Goal: Use online tool/utility: Use online tool/utility

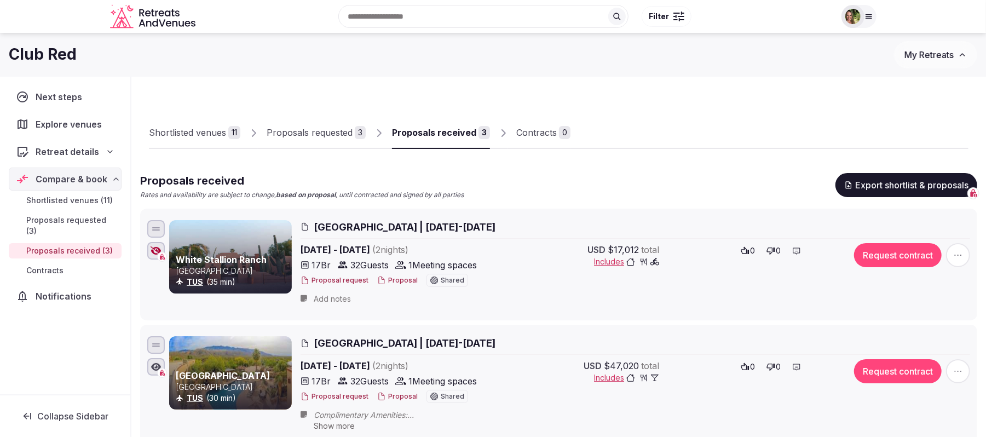
click at [918, 56] on span "My Retreats" at bounding box center [928, 54] width 49 height 11
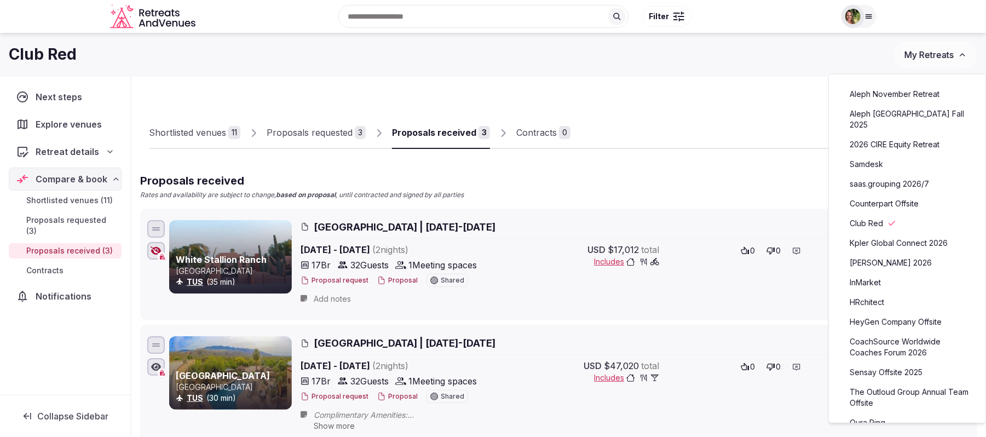
click at [876, 313] on link "HeyGen Company Offsite" at bounding box center [907, 322] width 135 height 18
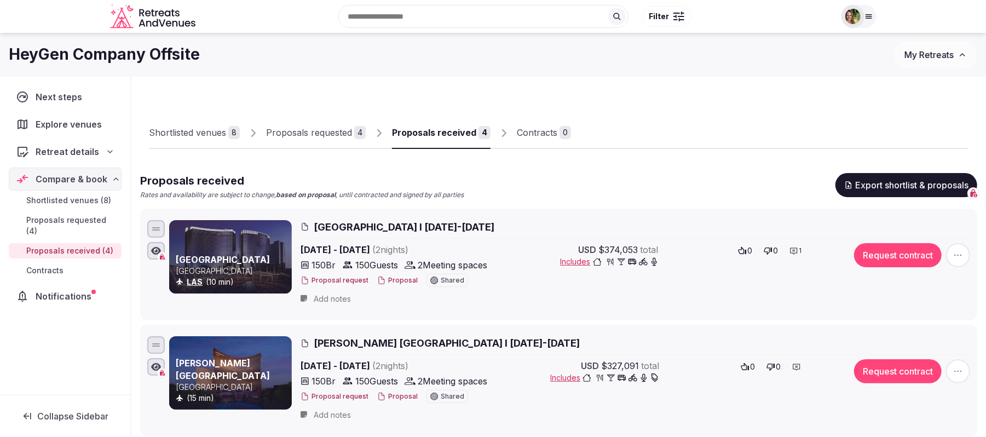
click at [429, 134] on div "Proposals received" at bounding box center [434, 132] width 84 height 13
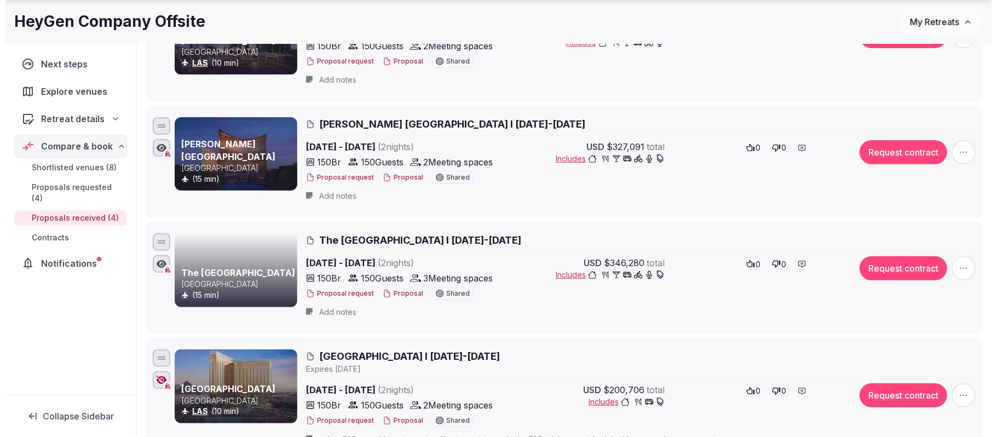
scroll to position [292, 0]
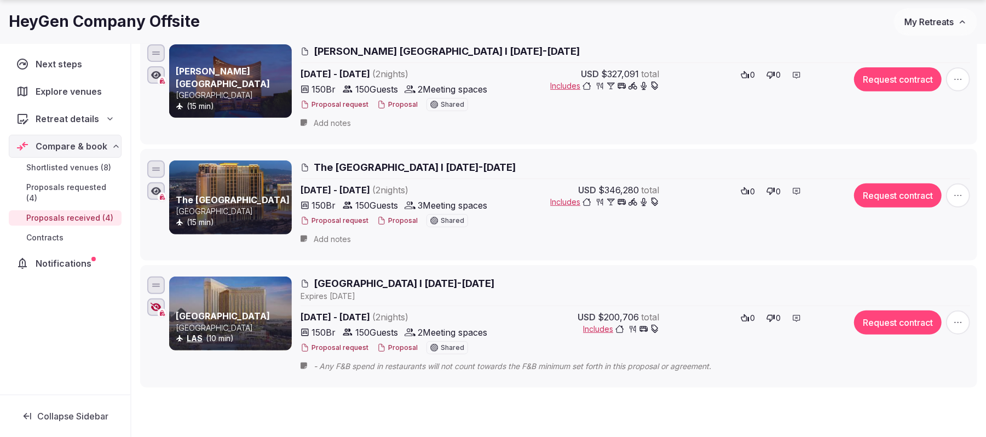
click at [394, 350] on button "Proposal" at bounding box center [397, 347] width 41 height 9
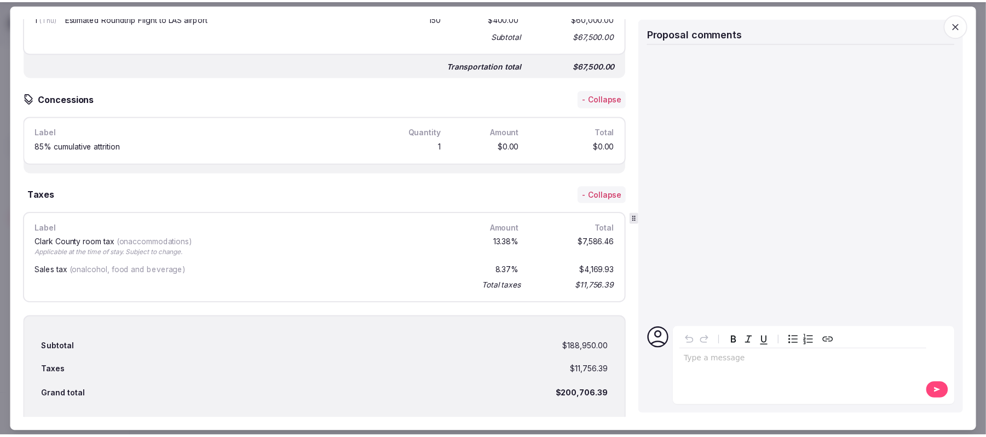
scroll to position [1302, 0]
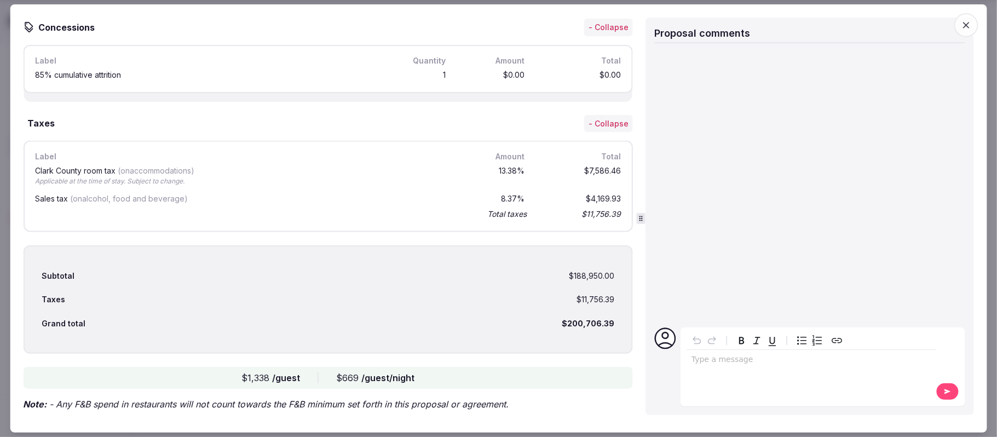
click at [966, 27] on icon "button" at bounding box center [966, 25] width 11 height 11
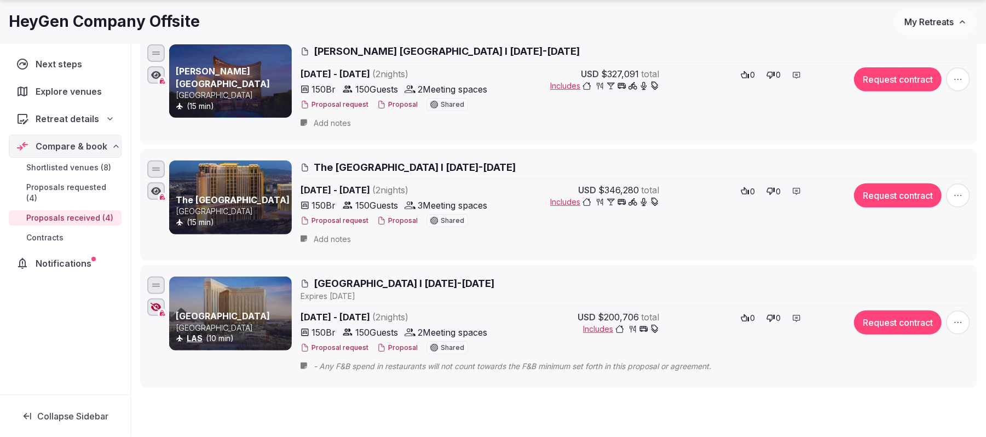
click at [931, 14] on button "My Retreats" at bounding box center [935, 21] width 83 height 27
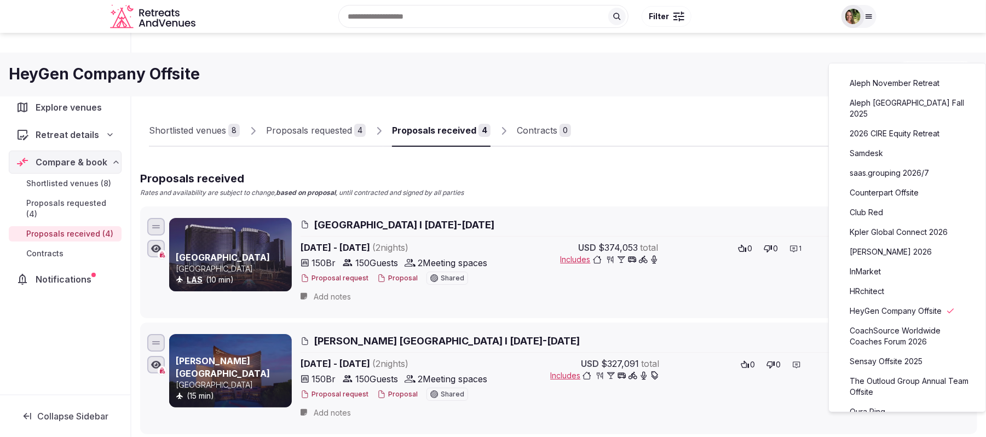
scroll to position [0, 0]
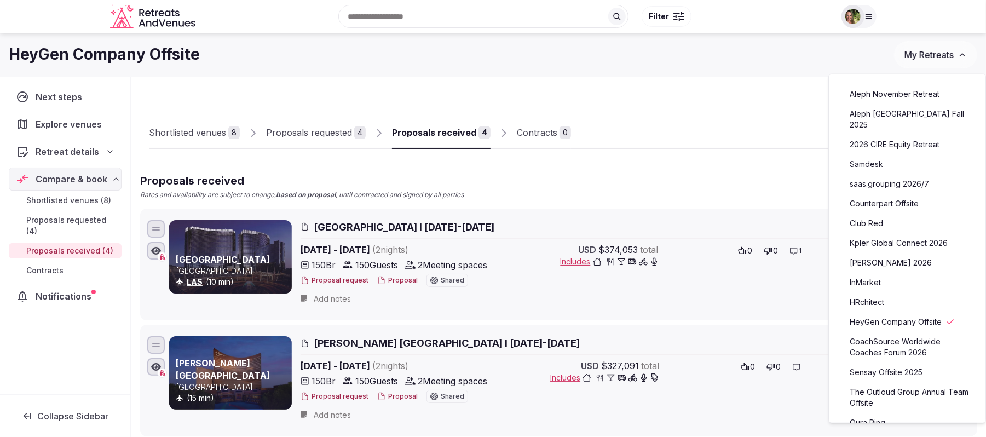
click at [858, 16] on img at bounding box center [852, 16] width 15 height 15
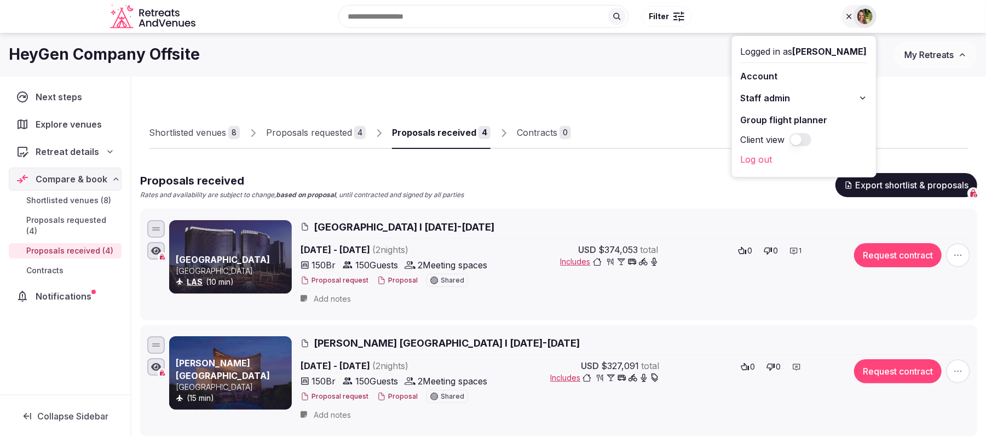
click at [803, 120] on link "Group flight planner" at bounding box center [804, 120] width 126 height 18
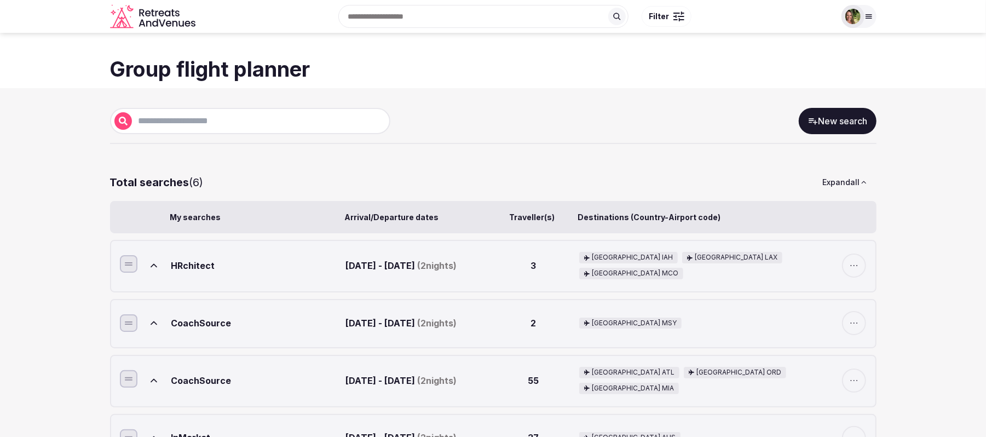
click at [830, 119] on link "New search" at bounding box center [838, 121] width 78 height 26
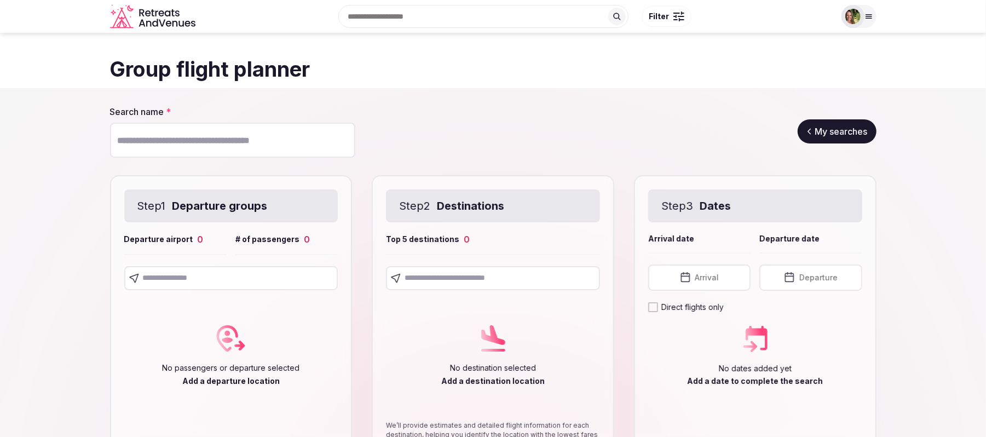
click at [198, 139] on input "Search name *" at bounding box center [232, 140] width 245 height 35
type input "**********"
click at [178, 283] on input "text" at bounding box center [231, 278] width 214 height 24
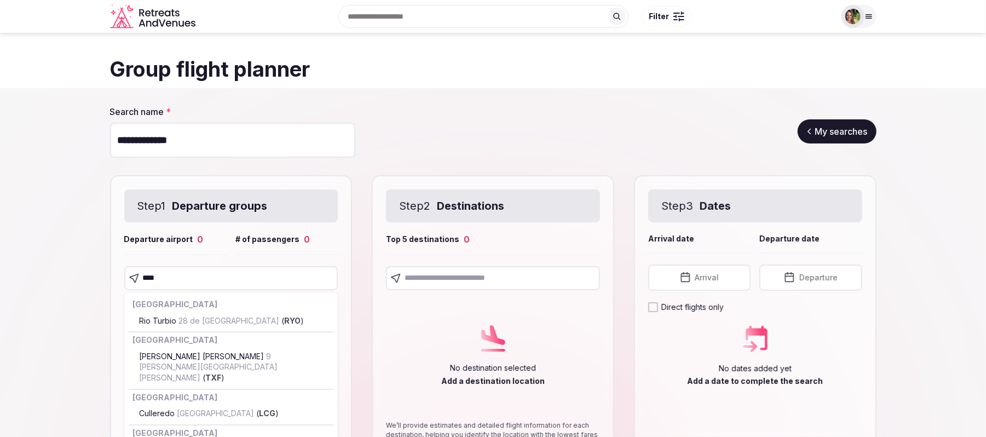
type input "*****"
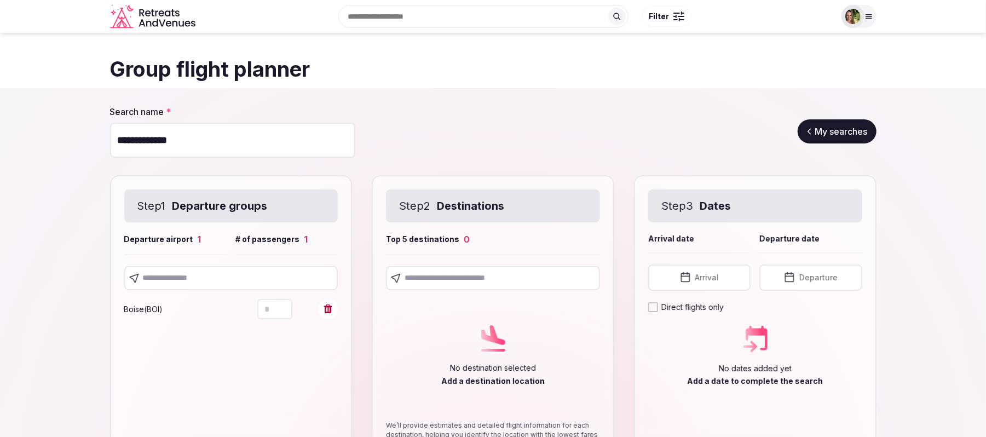
click at [474, 276] on input "text" at bounding box center [493, 278] width 214 height 24
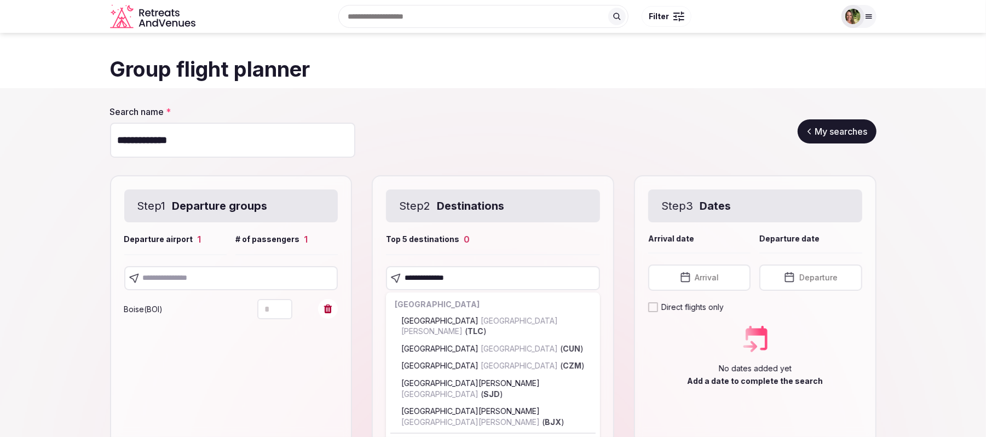
type input "**********"
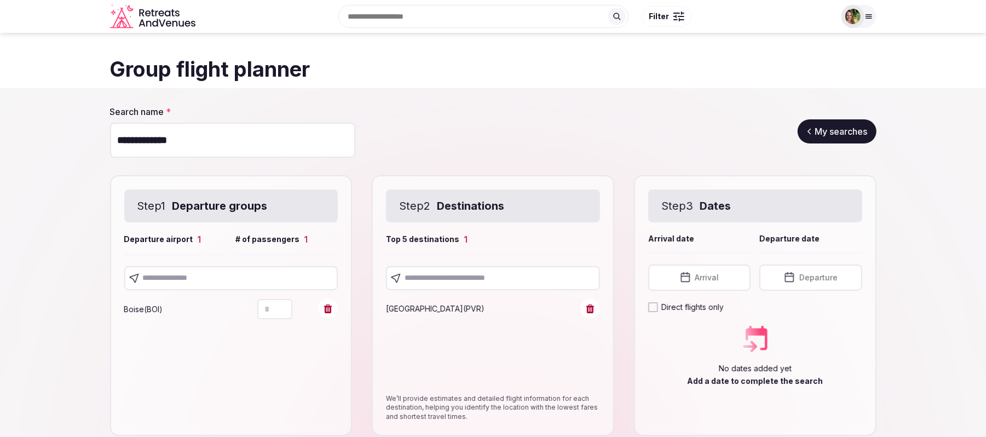
click at [487, 273] on input "text" at bounding box center [493, 278] width 214 height 24
click at [480, 276] on input "**********" at bounding box center [493, 278] width 214 height 24
drag, startPoint x: 517, startPoint y: 279, endPoint x: 384, endPoint y: 285, distance: 133.2
click at [384, 285] on div "**********" at bounding box center [493, 305] width 243 height 261
type input "*"
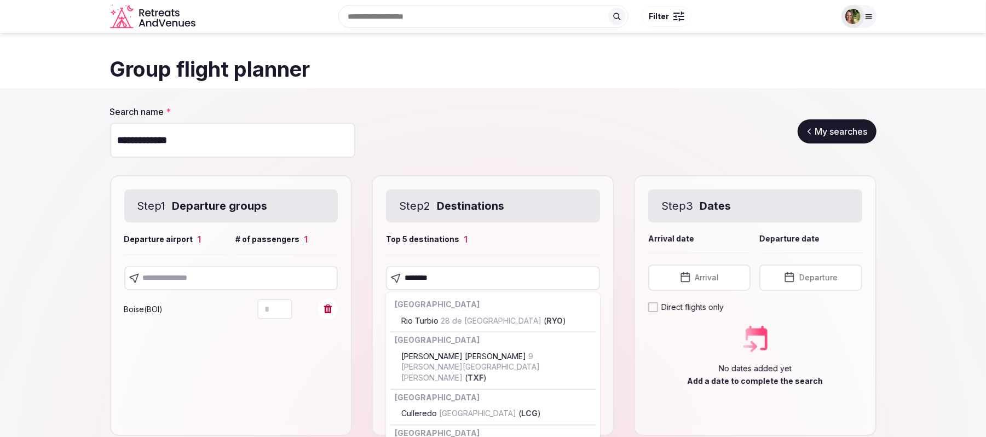
type input "*********"
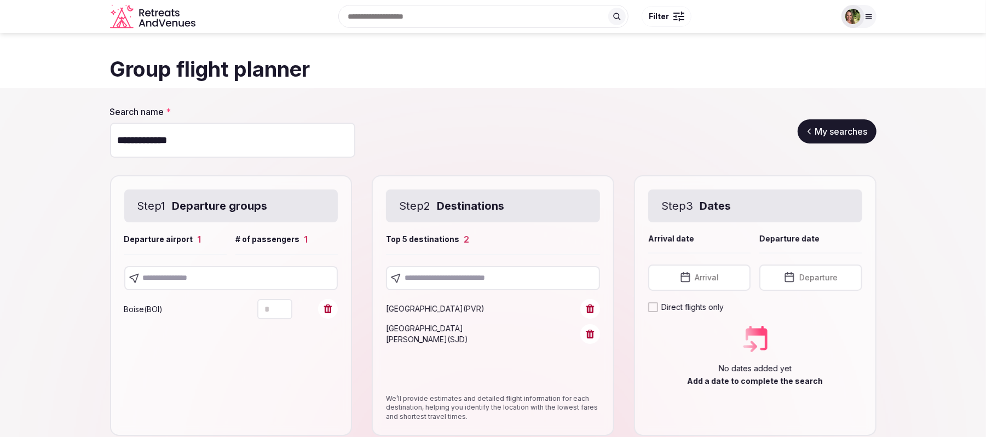
click at [452, 274] on input "text" at bounding box center [493, 278] width 214 height 24
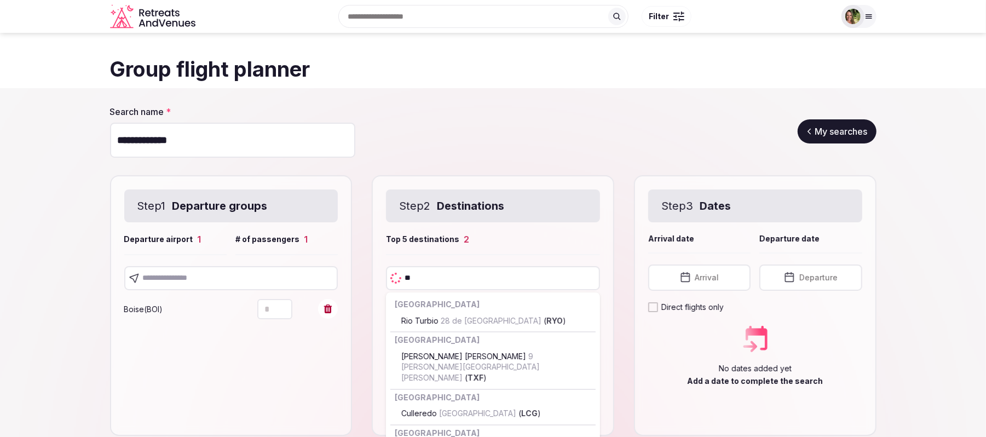
type input "***"
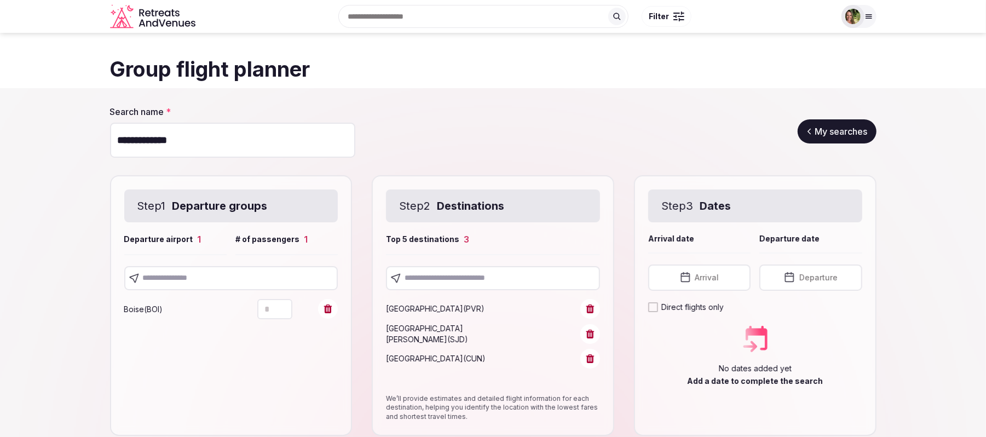
click at [708, 282] on button "Arrival" at bounding box center [699, 277] width 102 height 26
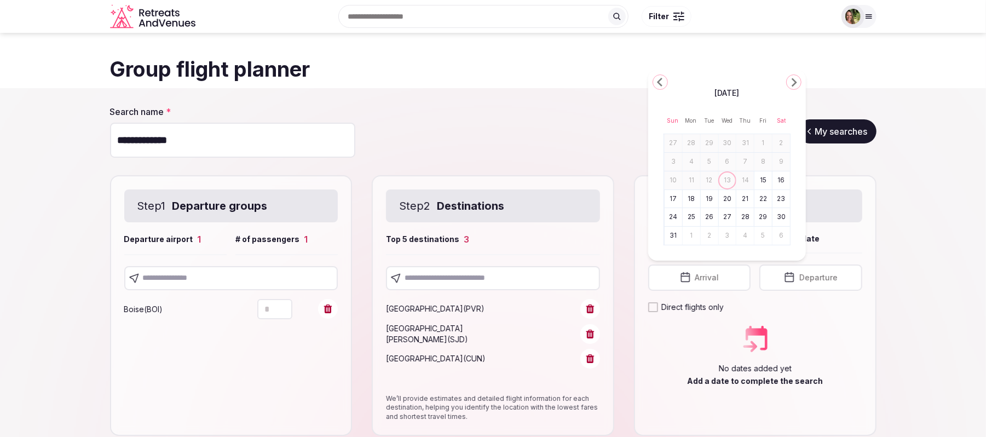
click at [793, 82] on icon "Go to the Next Month" at bounding box center [793, 82] width 13 height 13
click at [793, 82] on h1 "Group flight planner" at bounding box center [493, 69] width 766 height 29
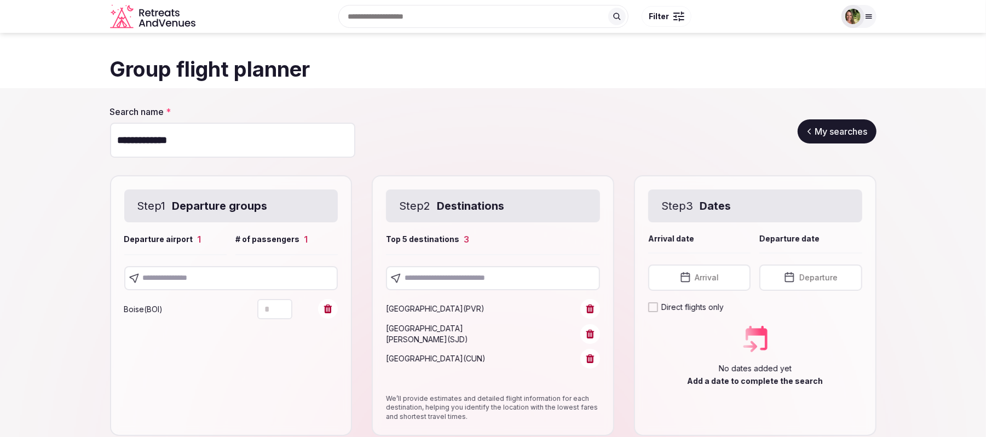
click at [726, 276] on button "Arrival" at bounding box center [699, 277] width 102 height 26
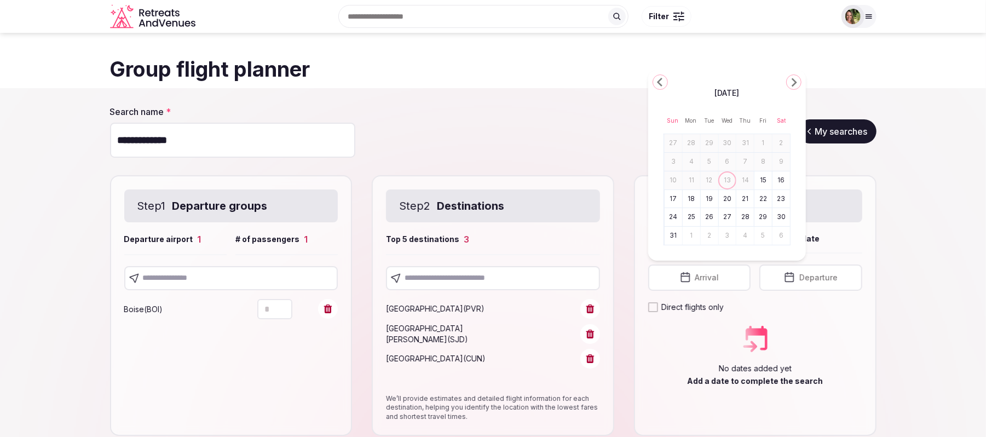
click at [795, 88] on icon "Go to the Next Month" at bounding box center [793, 82] width 13 height 13
click at [791, 102] on icon "Go to the Next Month" at bounding box center [793, 101] width 13 height 13
click at [796, 84] on icon "Go to the Next Month" at bounding box center [793, 82] width 13 height 13
click at [794, 101] on icon "Go to the Next Month" at bounding box center [793, 101] width 13 height 13
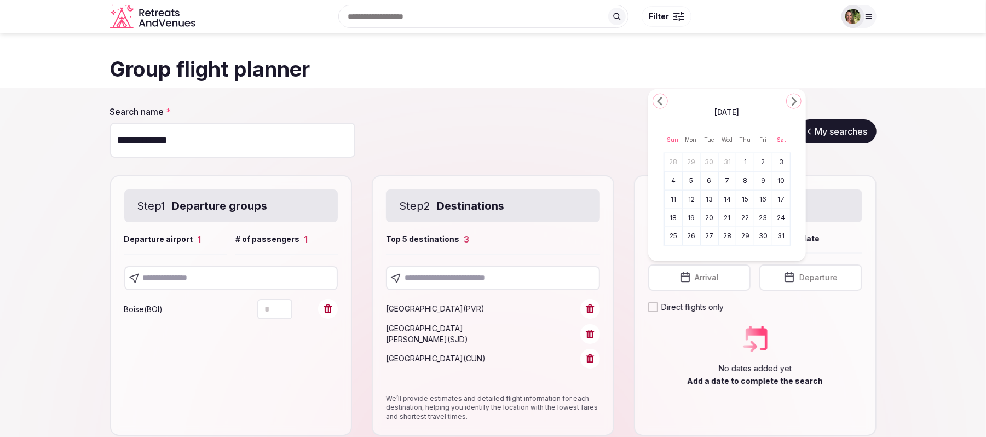
click at [794, 101] on icon "Go to the Next Month" at bounding box center [793, 101] width 13 height 13
click at [690, 233] on button "23" at bounding box center [691, 236] width 15 height 16
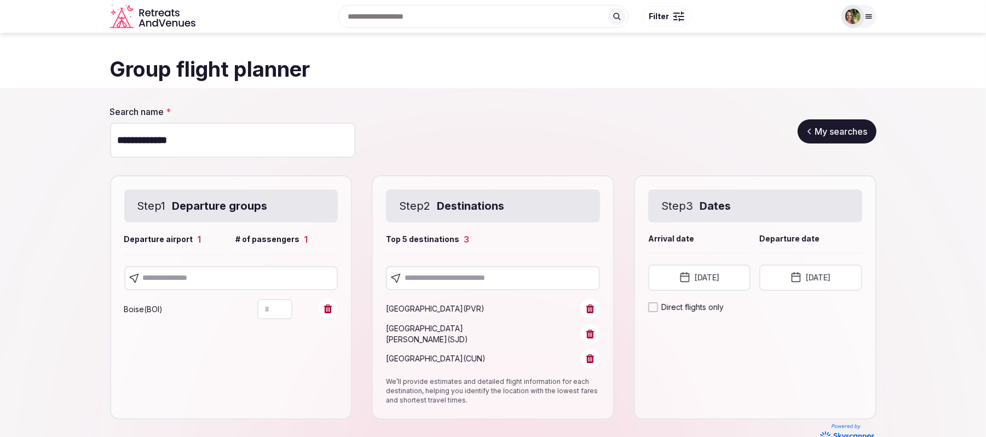
click at [845, 285] on button "[DATE]" at bounding box center [810, 277] width 102 height 26
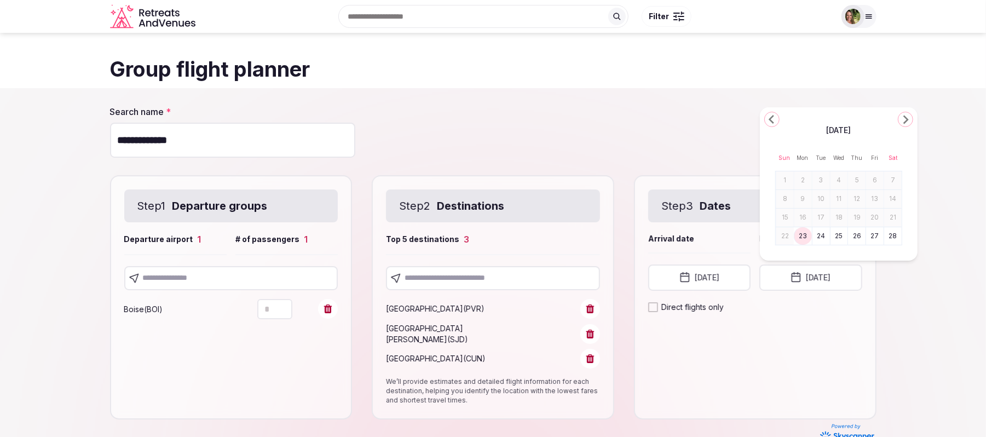
click at [875, 235] on button "27" at bounding box center [874, 236] width 15 height 16
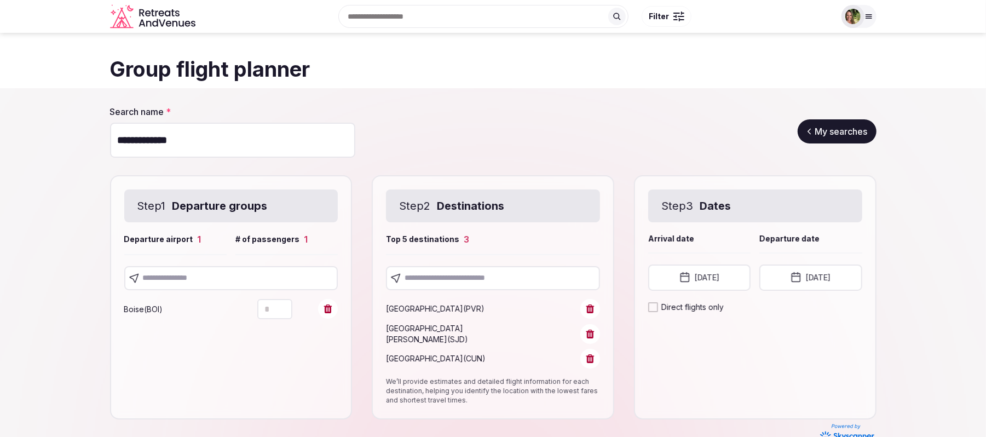
click at [719, 276] on button "[DATE]" at bounding box center [699, 277] width 102 height 26
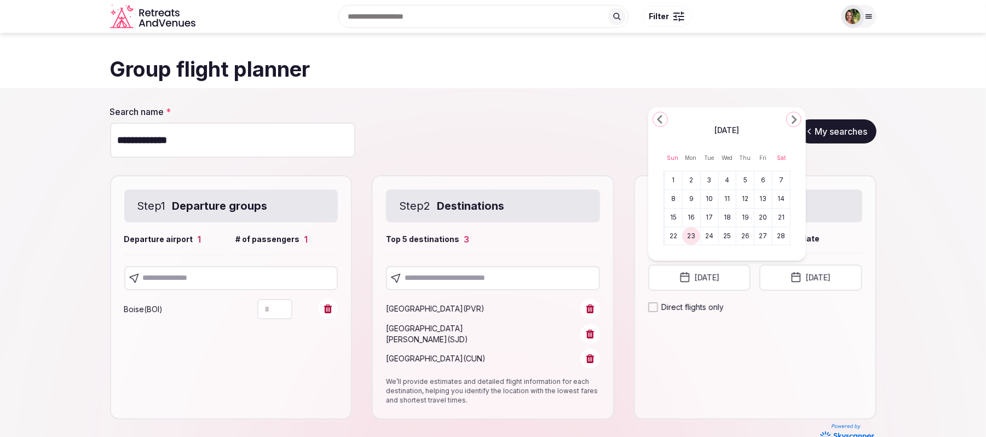
click at [695, 180] on button "2" at bounding box center [691, 180] width 15 height 16
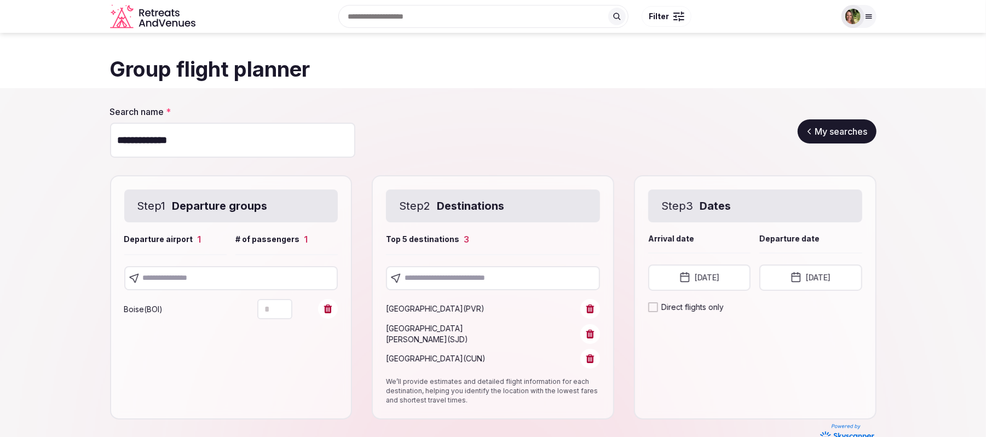
click at [832, 279] on button "[DATE]" at bounding box center [810, 277] width 102 height 26
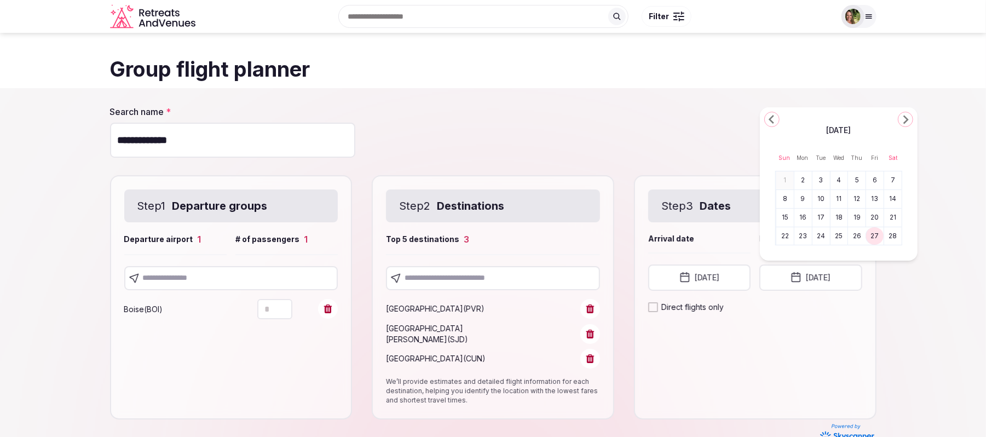
click at [874, 181] on button "6" at bounding box center [874, 180] width 15 height 16
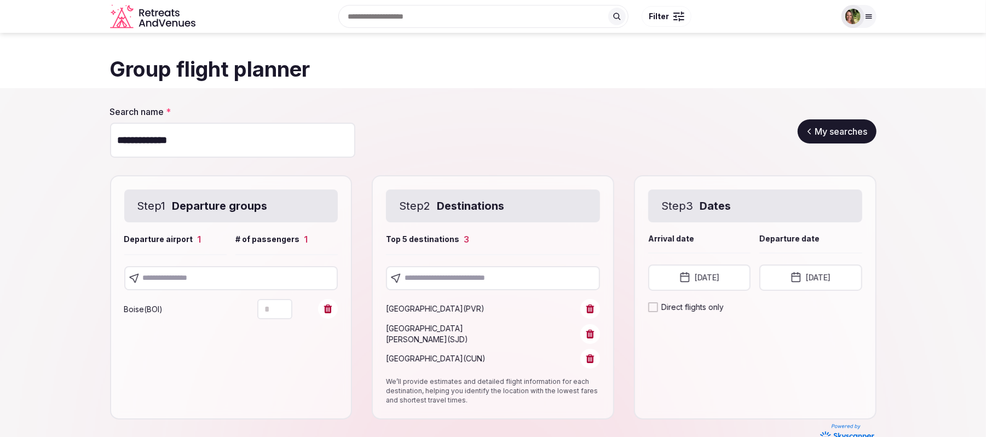
click at [942, 217] on section "**********" at bounding box center [493, 285] width 986 height 395
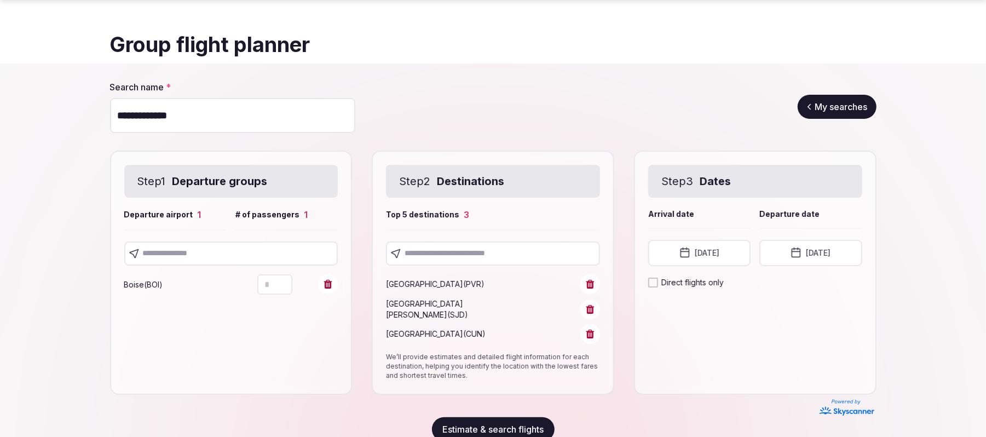
scroll to position [47, 0]
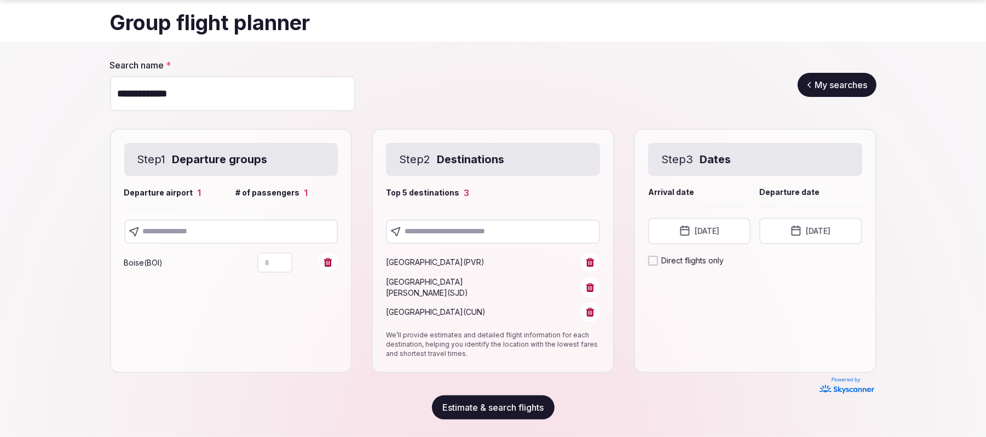
click at [493, 403] on button "Estimate & search flights" at bounding box center [493, 407] width 123 height 24
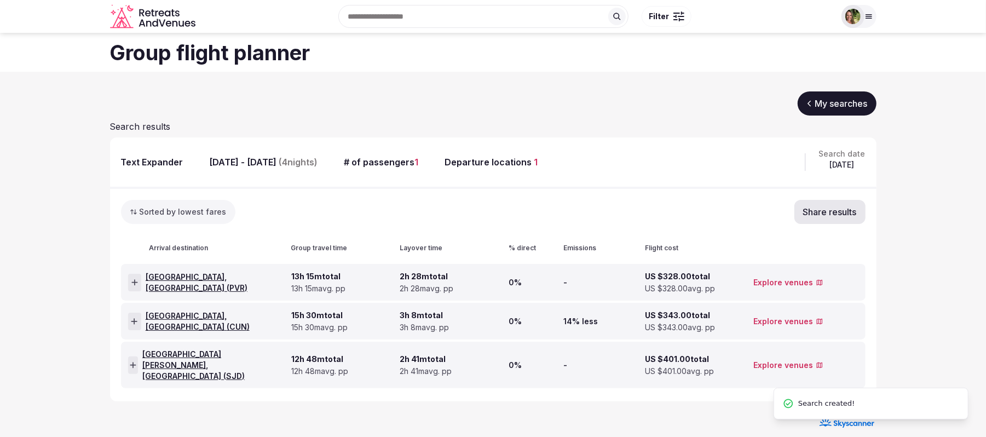
scroll to position [18, 0]
